Goal: Task Accomplishment & Management: Use online tool/utility

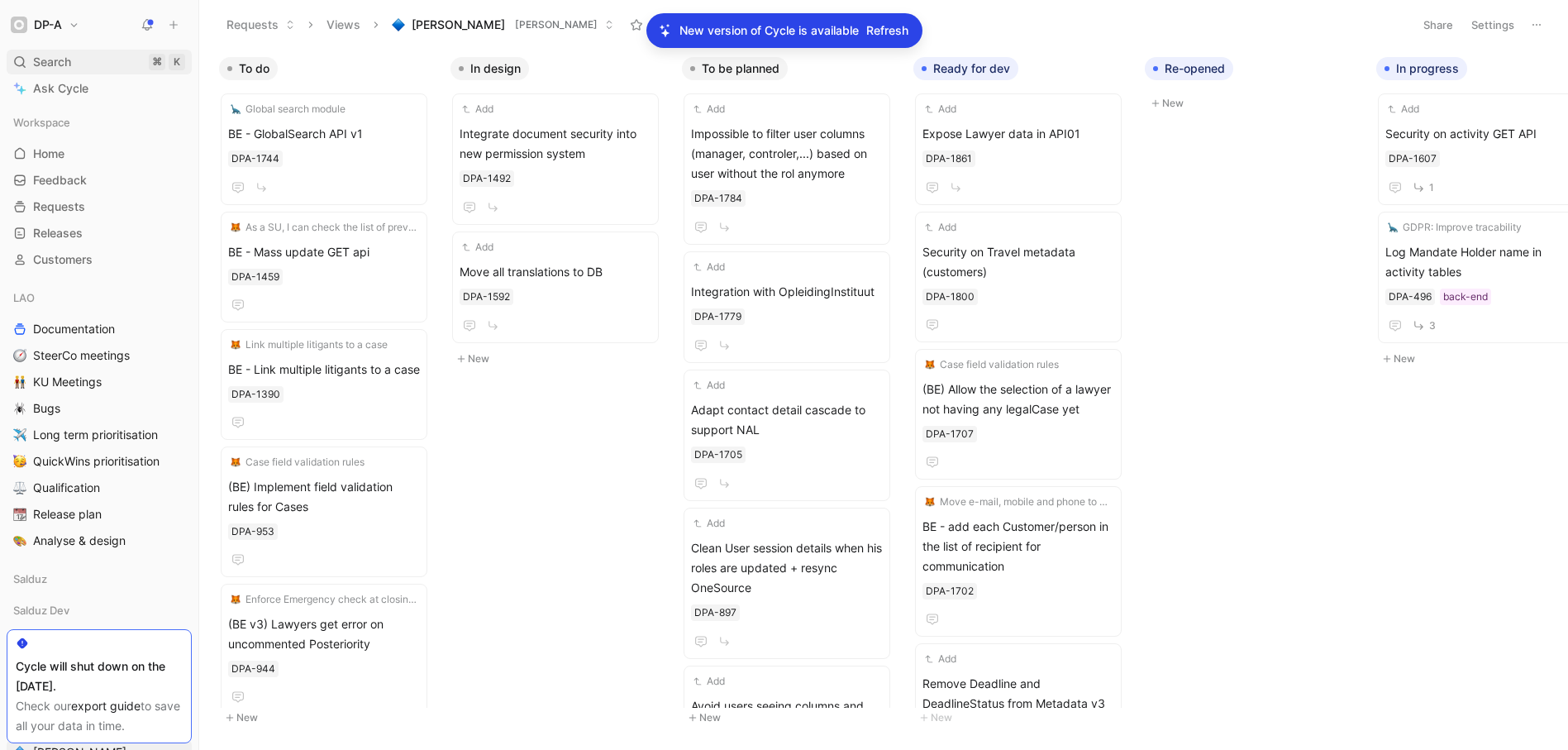
click at [67, 64] on span "Search" at bounding box center [52, 61] width 38 height 20
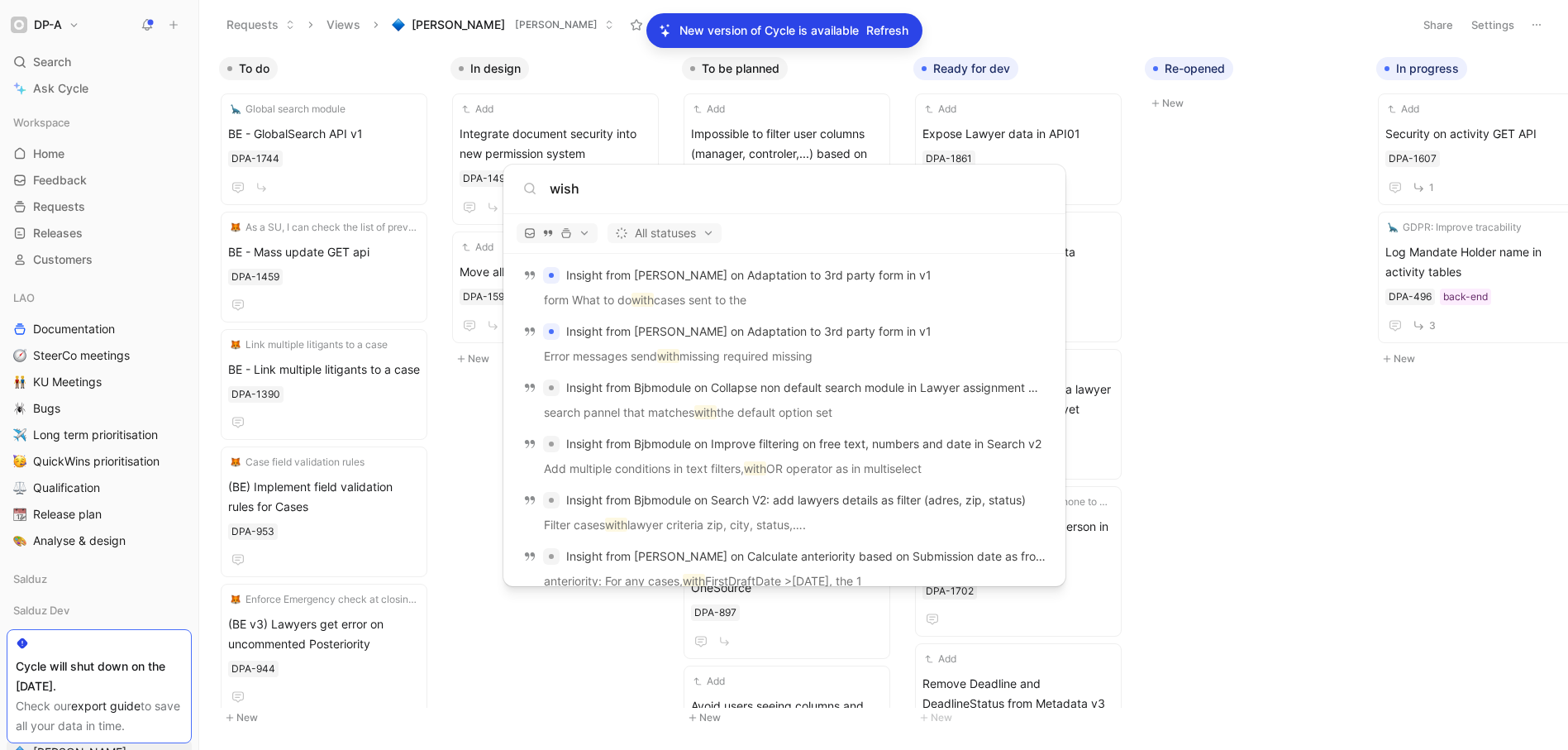
scroll to position [715, 0]
type input "wish"
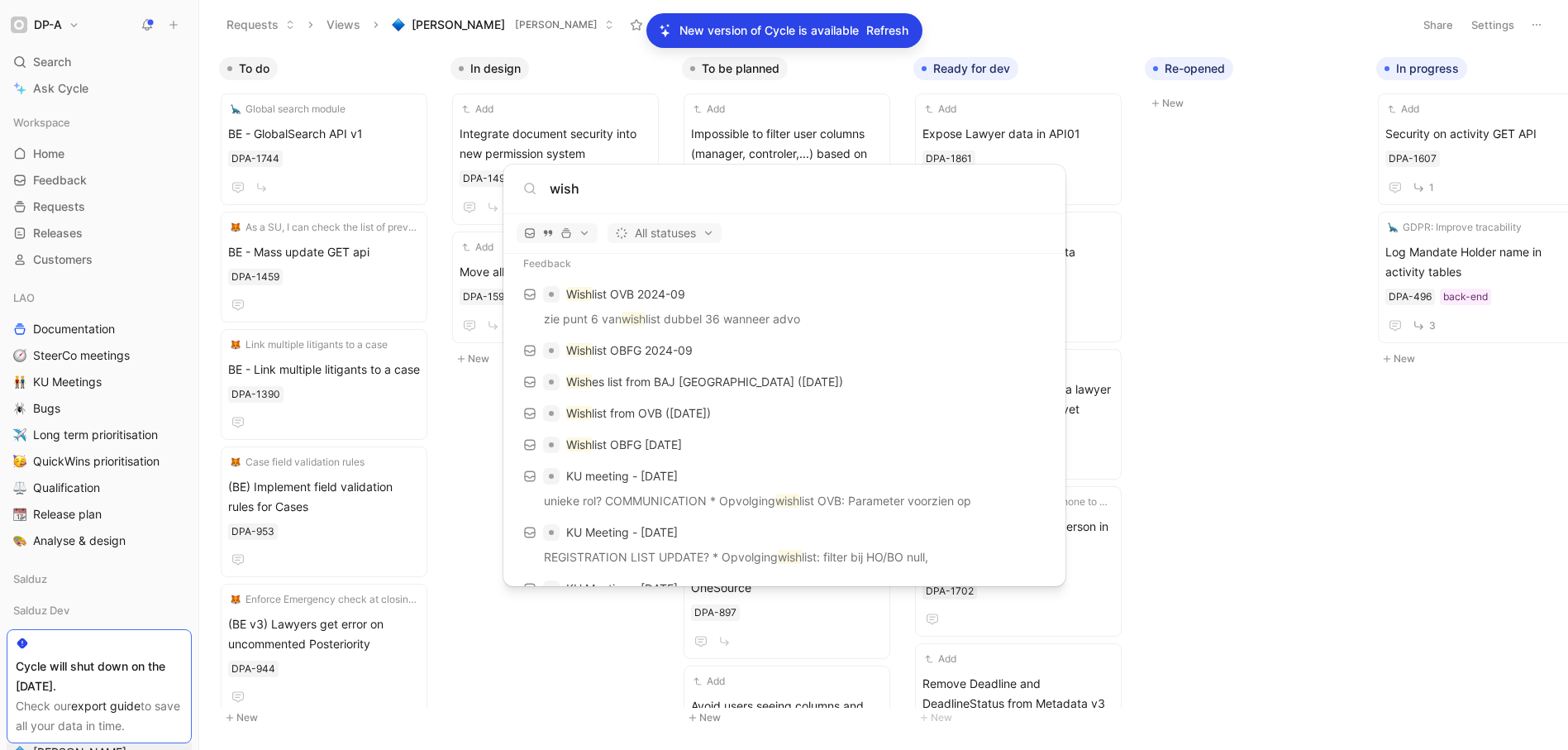
scroll to position [0, 0]
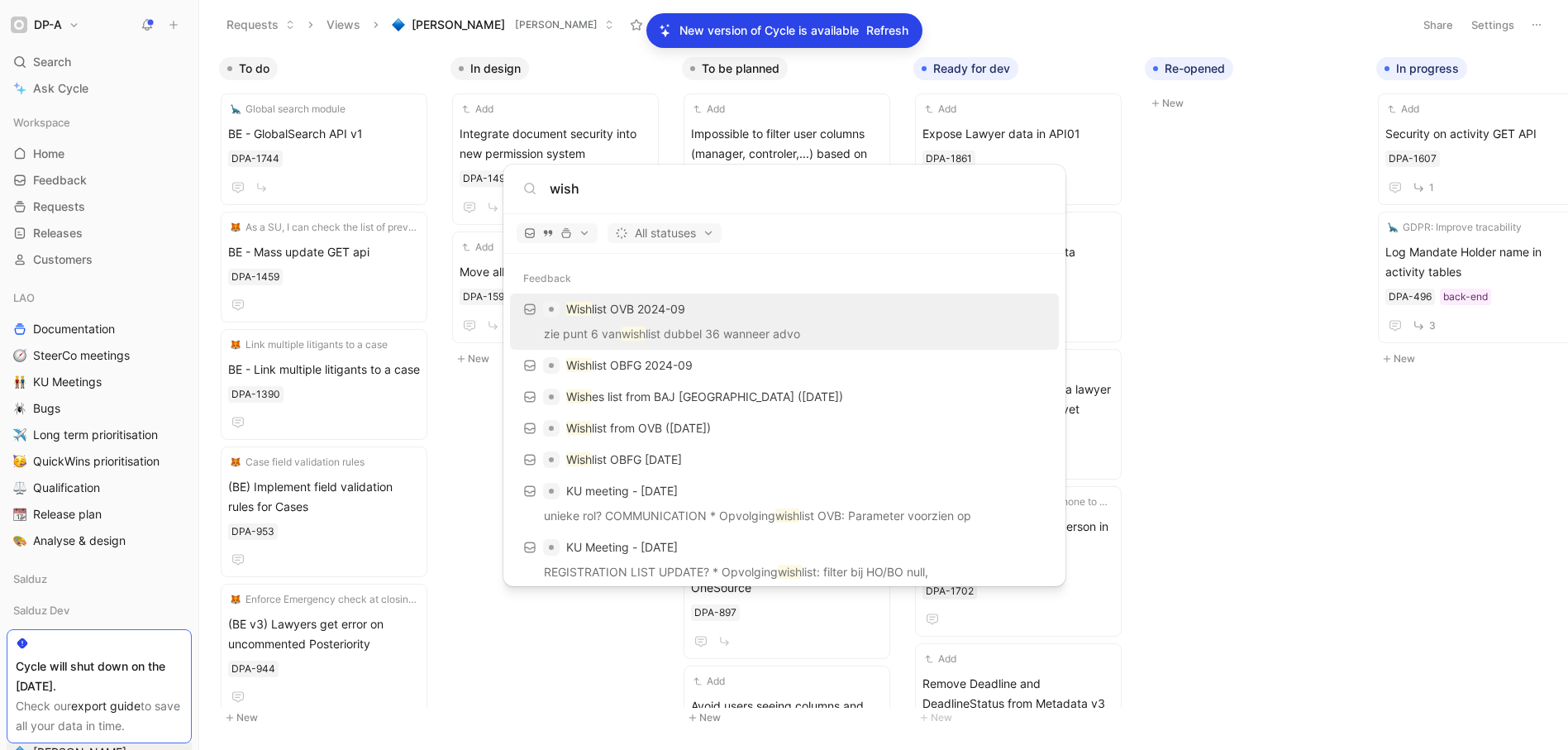
click at [647, 310] on p "Wish list OVB 2024-09" at bounding box center [626, 309] width 119 height 20
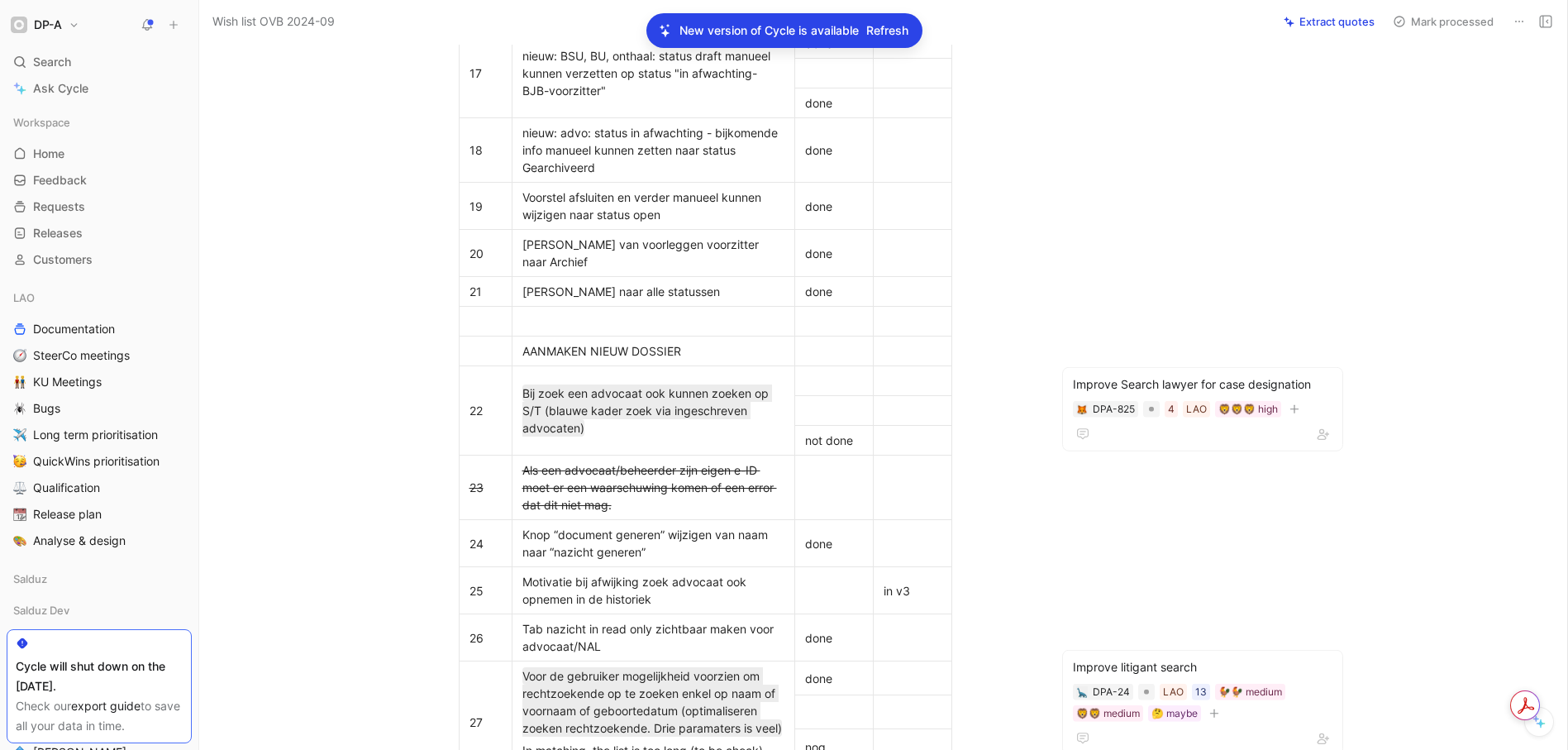
scroll to position [3108, 0]
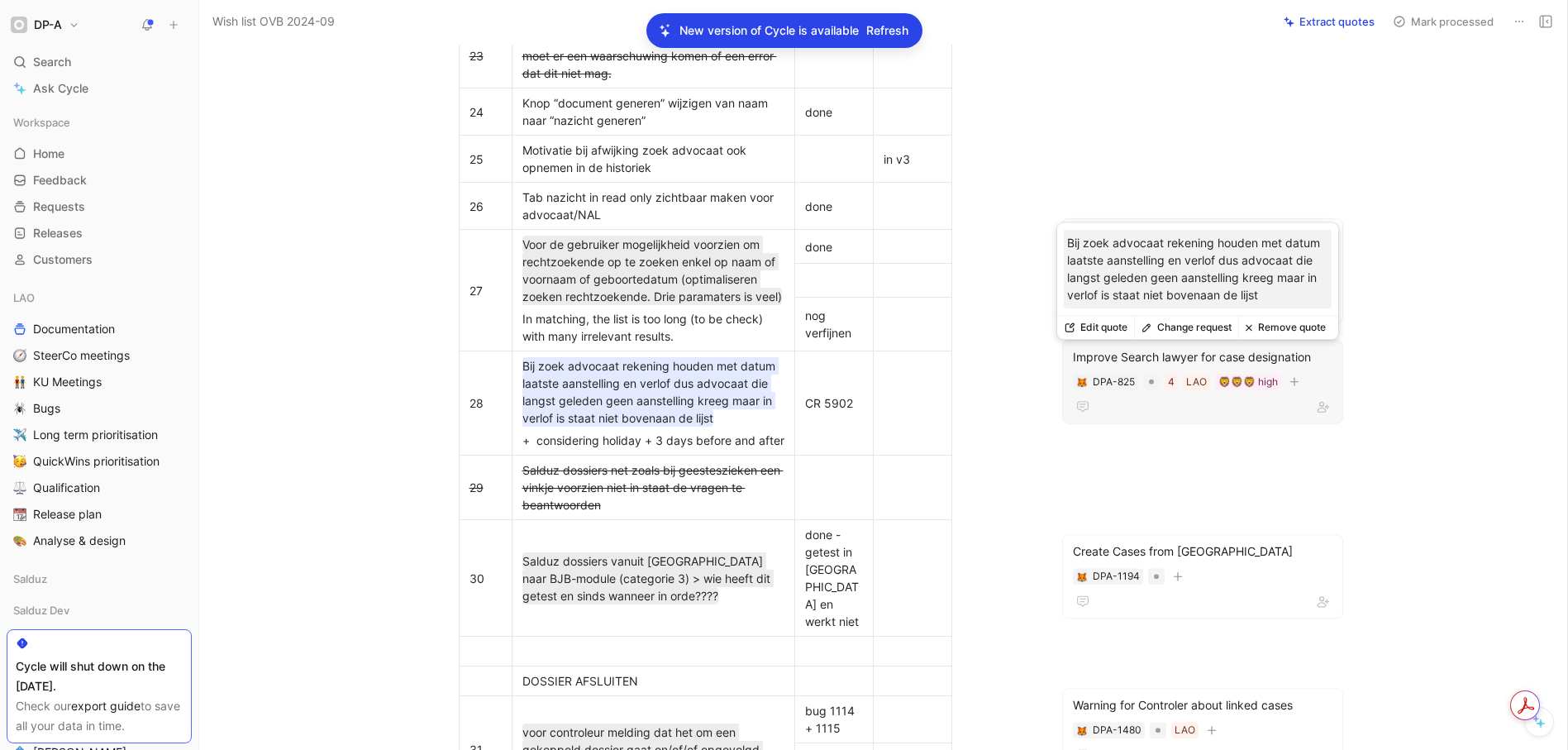
click at [1172, 356] on div "Improve Search lawyer for case designation" at bounding box center [1203, 357] width 259 height 20
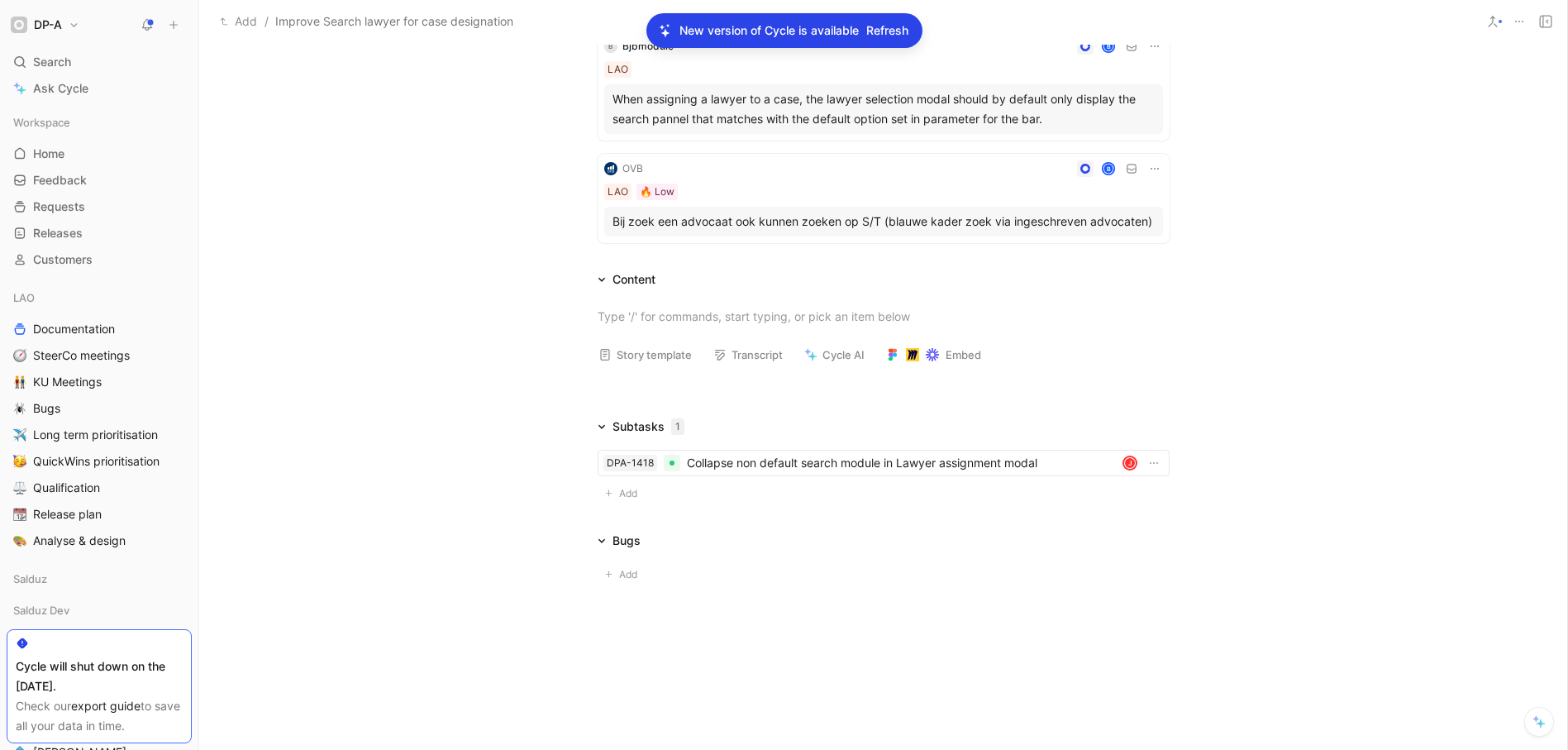
scroll to position [759, 0]
click at [619, 493] on span "Add" at bounding box center [630, 492] width 23 height 16
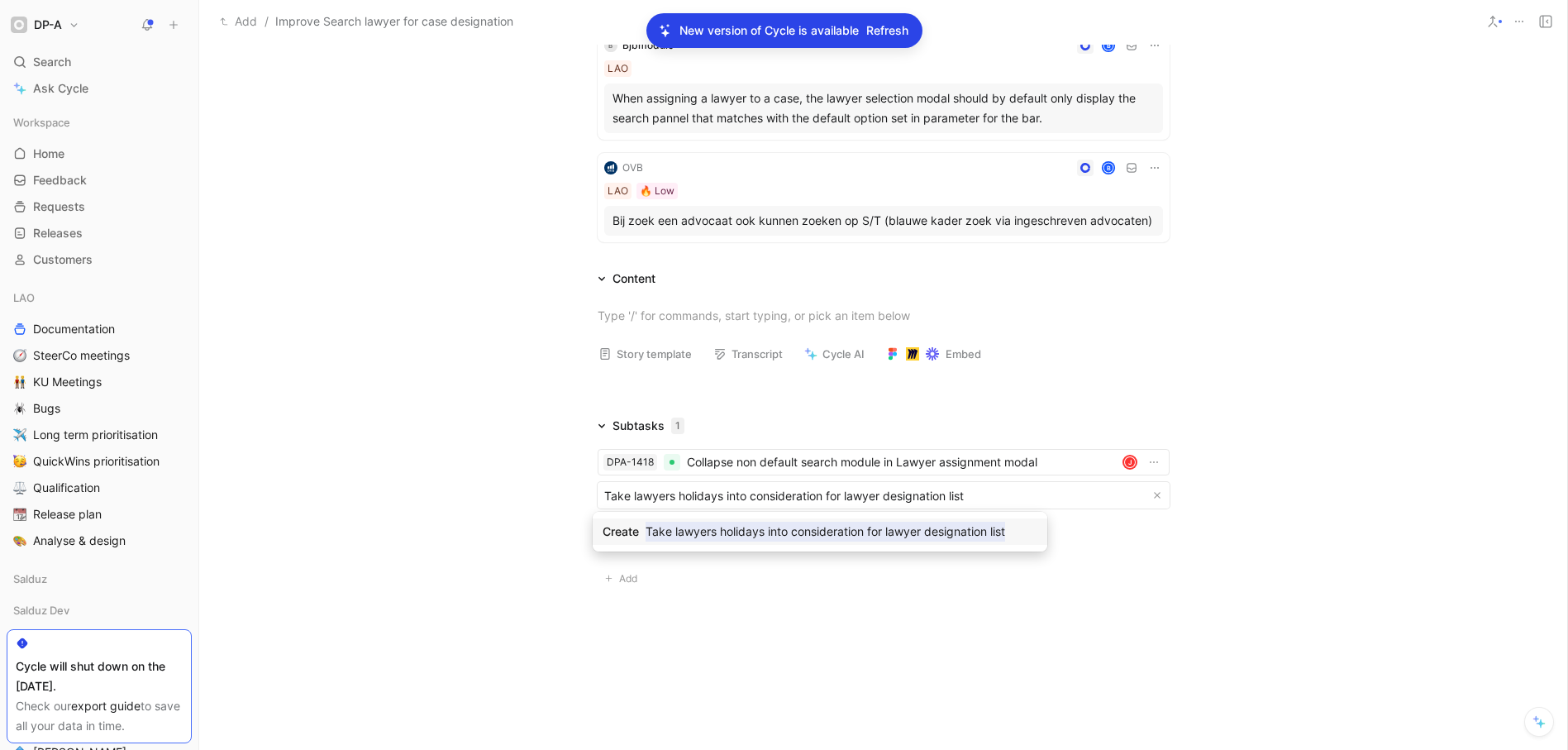
type input "Take lawyers holidays into consideration for lawyer designation list"
click at [722, 536] on mark "Take lawyers holidays into consideration for lawyer designation list" at bounding box center [826, 531] width 360 height 20
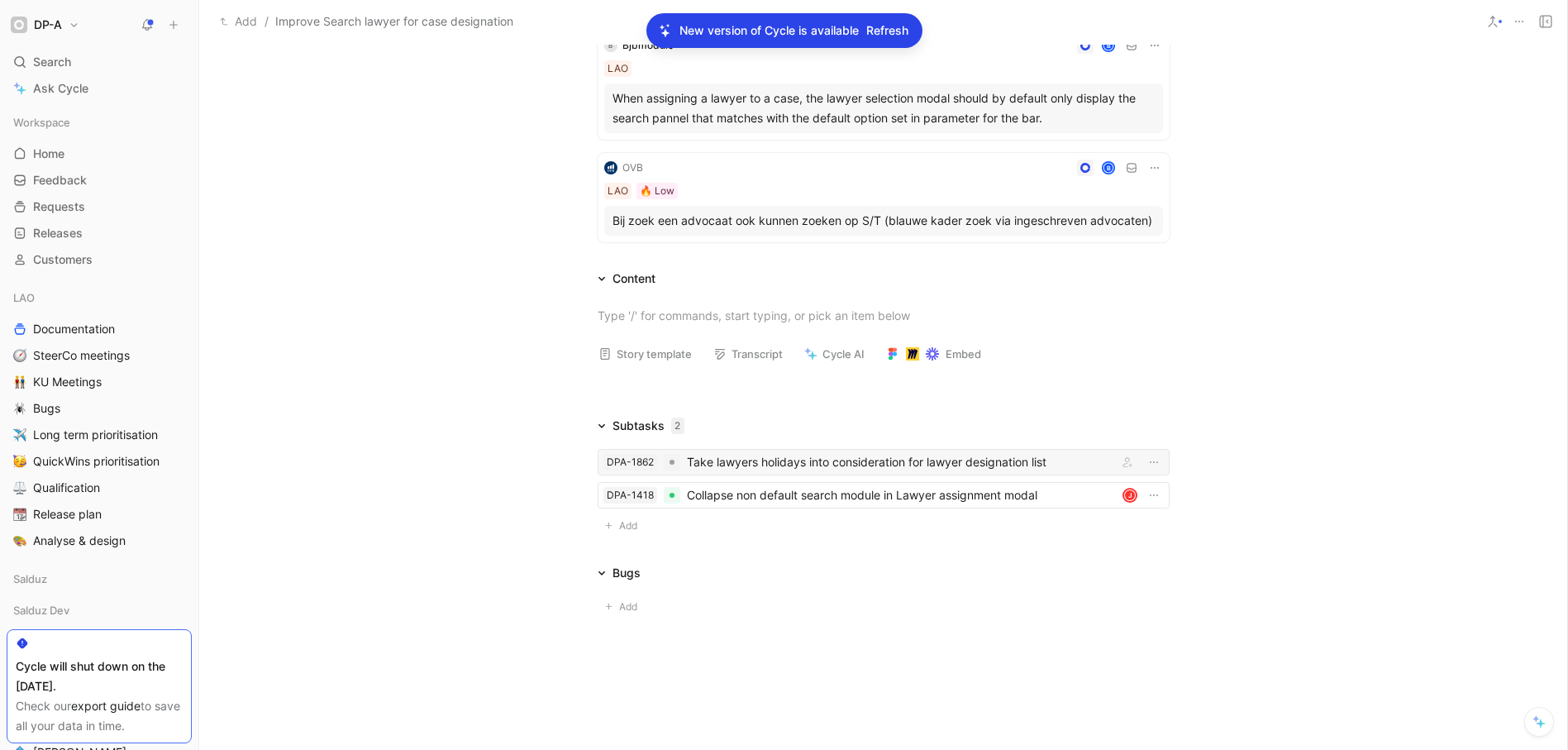
click at [760, 465] on div "Take lawyers holidays into consideration for lawyer designation list" at bounding box center [898, 462] width 424 height 20
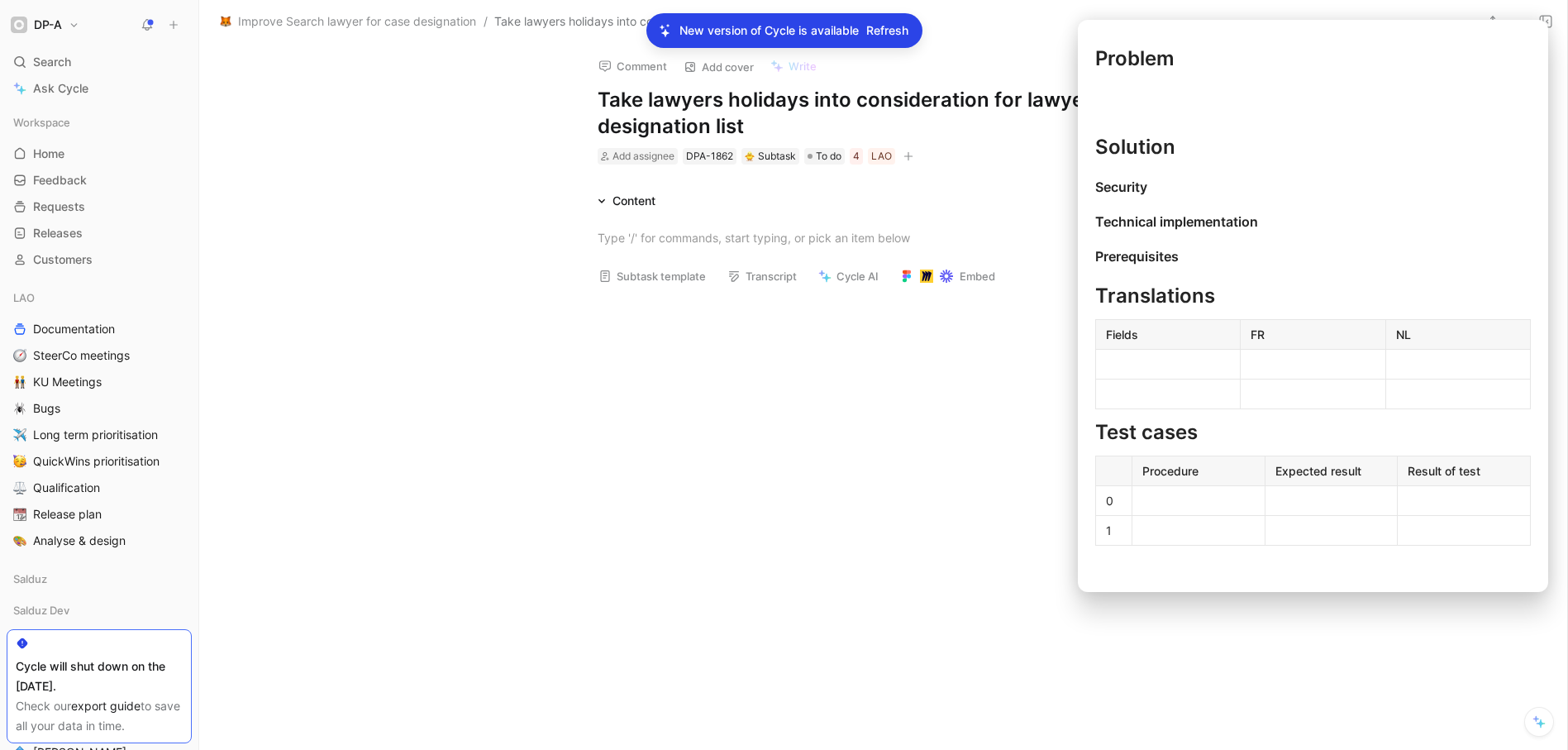
click at [659, 278] on button "Subtask template" at bounding box center [652, 276] width 122 height 23
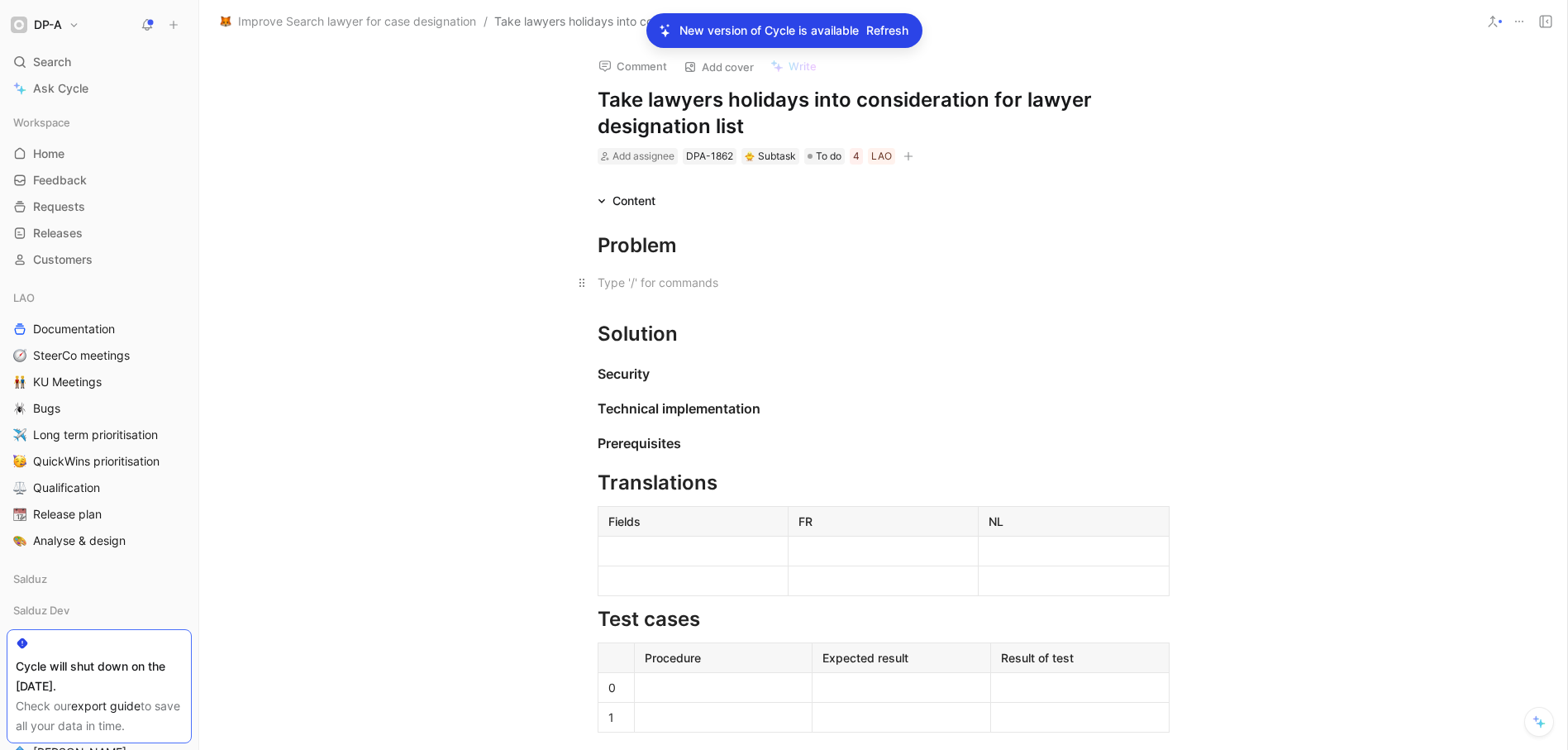
click at [642, 295] on p at bounding box center [884, 282] width 635 height 27
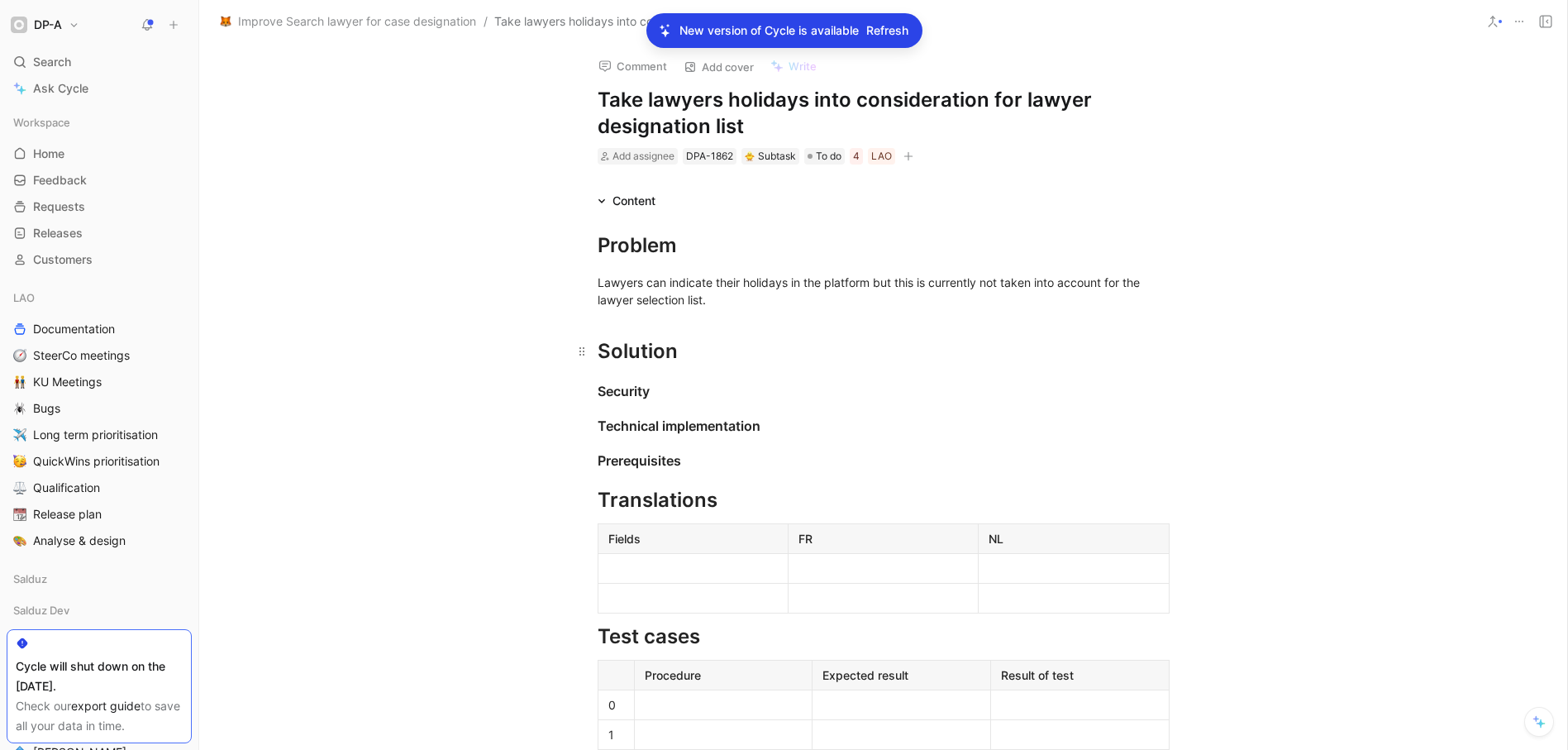
click at [695, 343] on div "Solution" at bounding box center [884, 351] width 572 height 30
